Goal: Find specific page/section

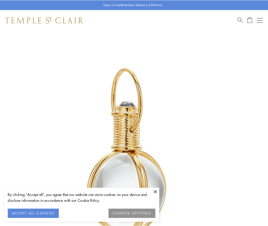
scroll to position [133, 0]
